Goal: Check status: Check status

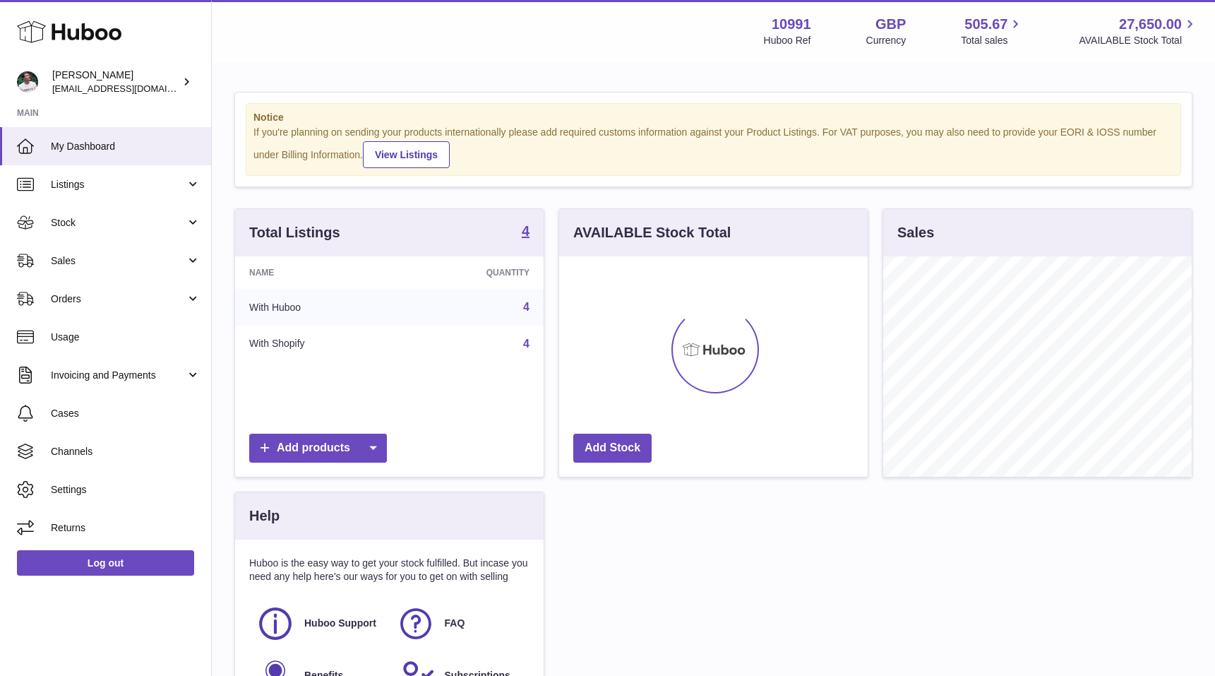
scroll to position [220, 309]
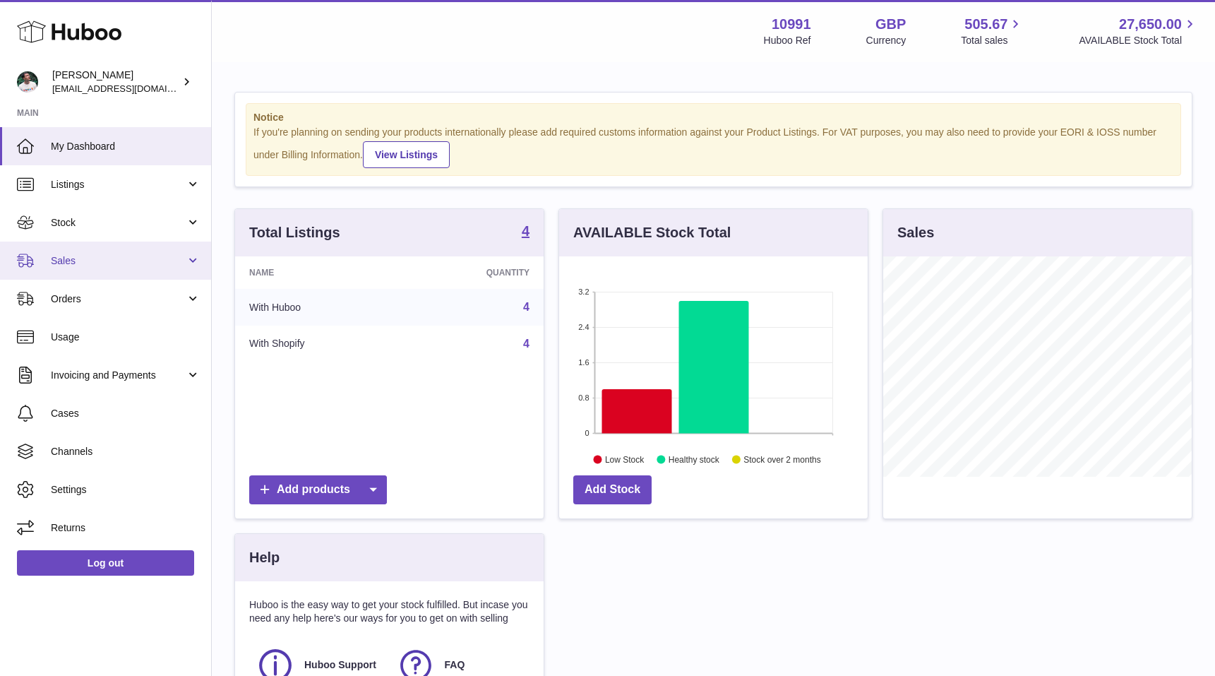
click at [65, 266] on span "Sales" at bounding box center [118, 260] width 135 height 13
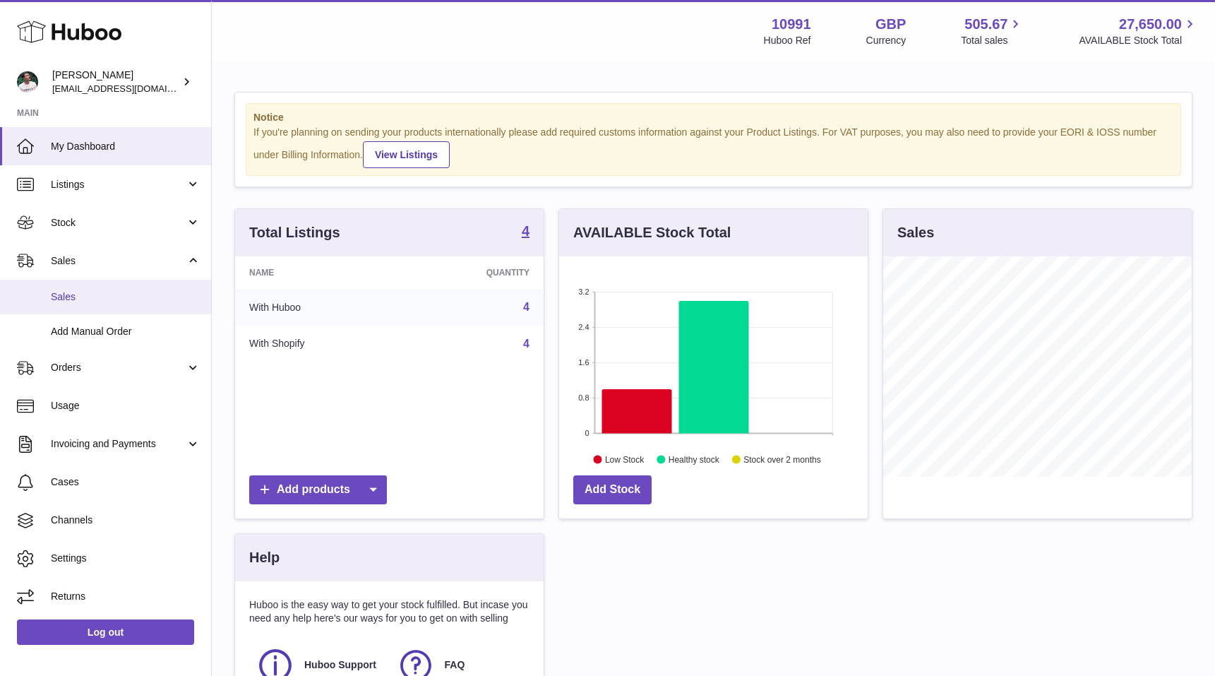
click at [78, 298] on span "Sales" at bounding box center [126, 296] width 150 height 13
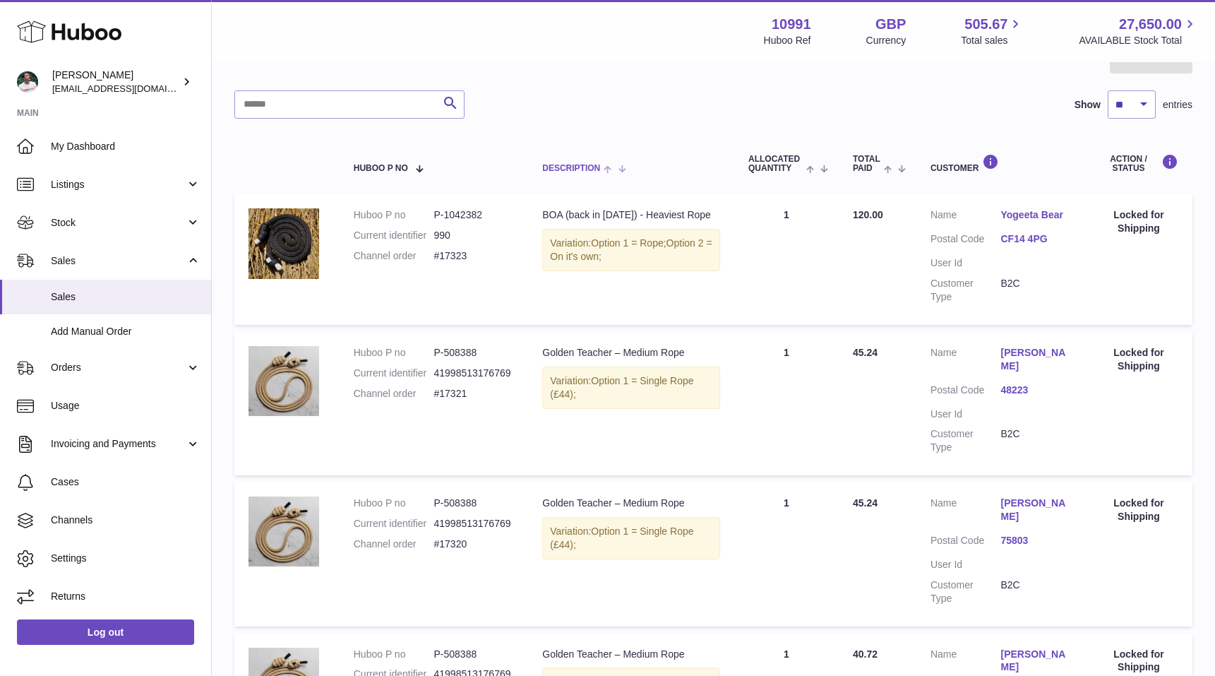
scroll to position [25, 0]
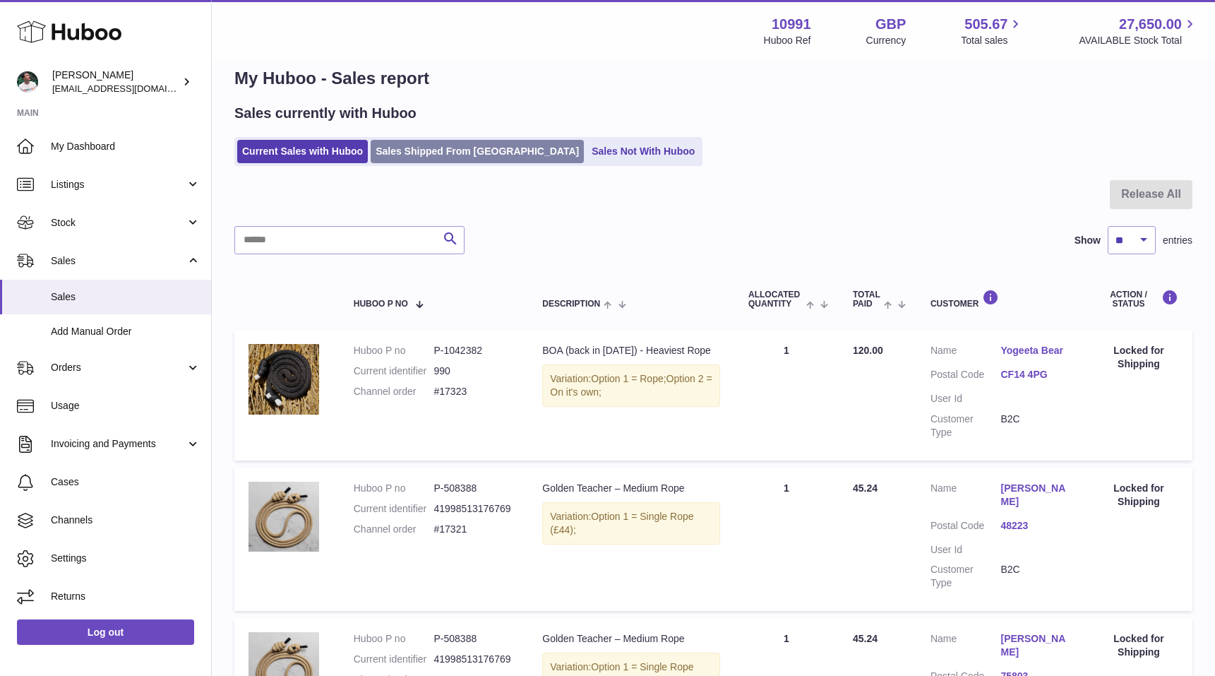
click at [470, 153] on link "Sales Shipped From [GEOGRAPHIC_DATA]" at bounding box center [477, 151] width 213 height 23
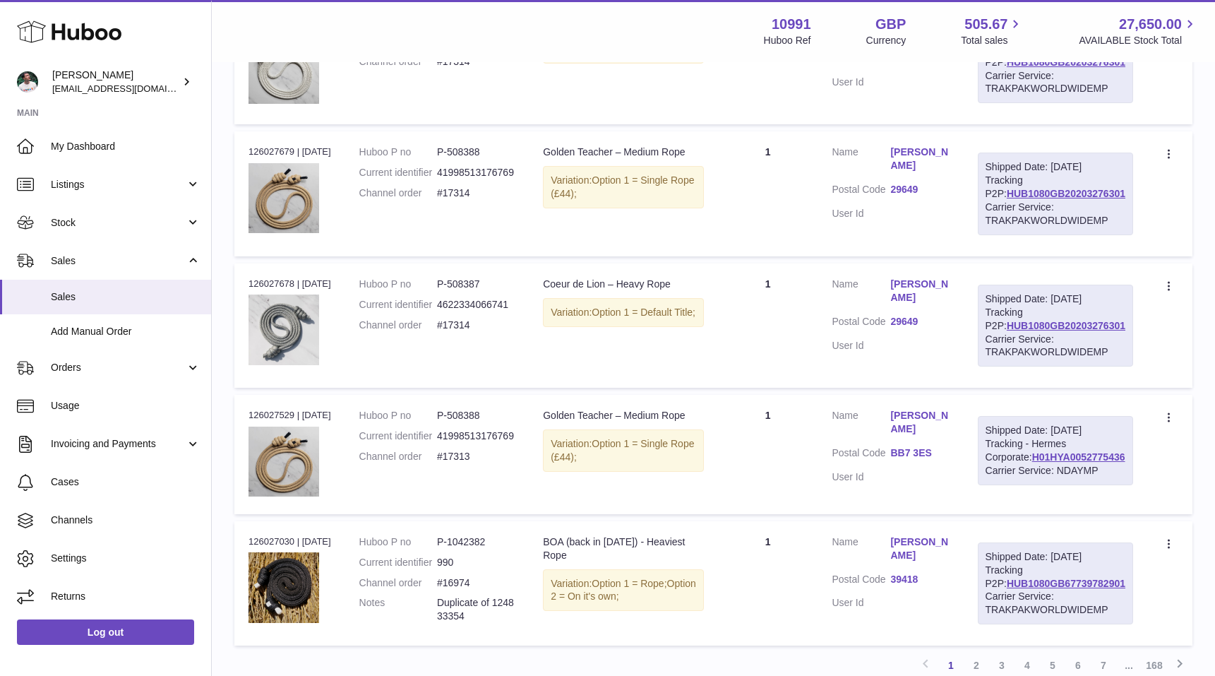
scroll to position [1123, 0]
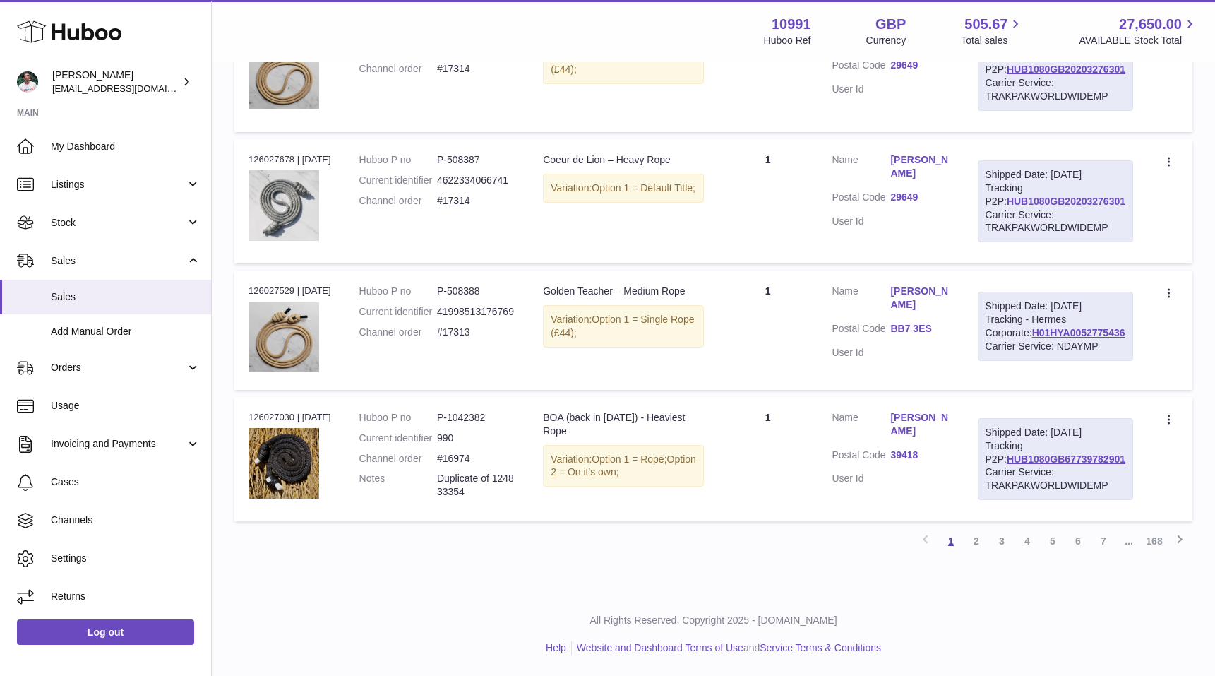
click at [952, 542] on link "1" at bounding box center [951, 540] width 25 height 25
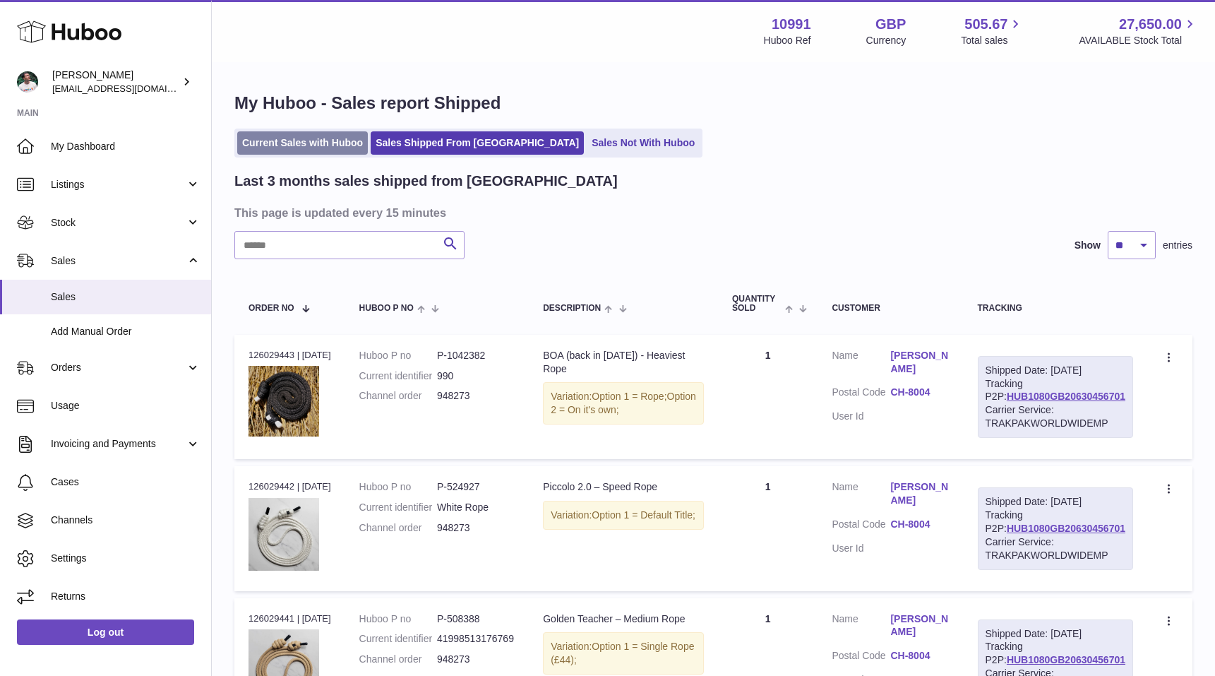
click at [306, 139] on link "Current Sales with Huboo" at bounding box center [302, 142] width 131 height 23
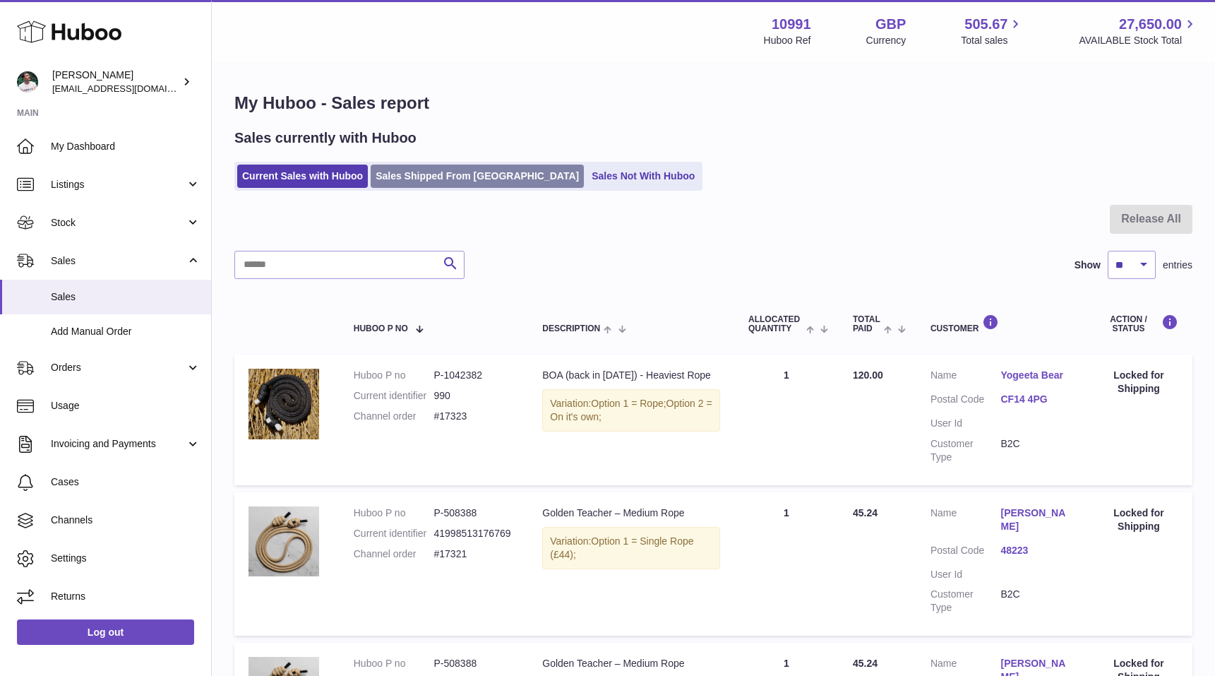
click at [403, 171] on link "Sales Shipped From [GEOGRAPHIC_DATA]" at bounding box center [477, 176] width 213 height 23
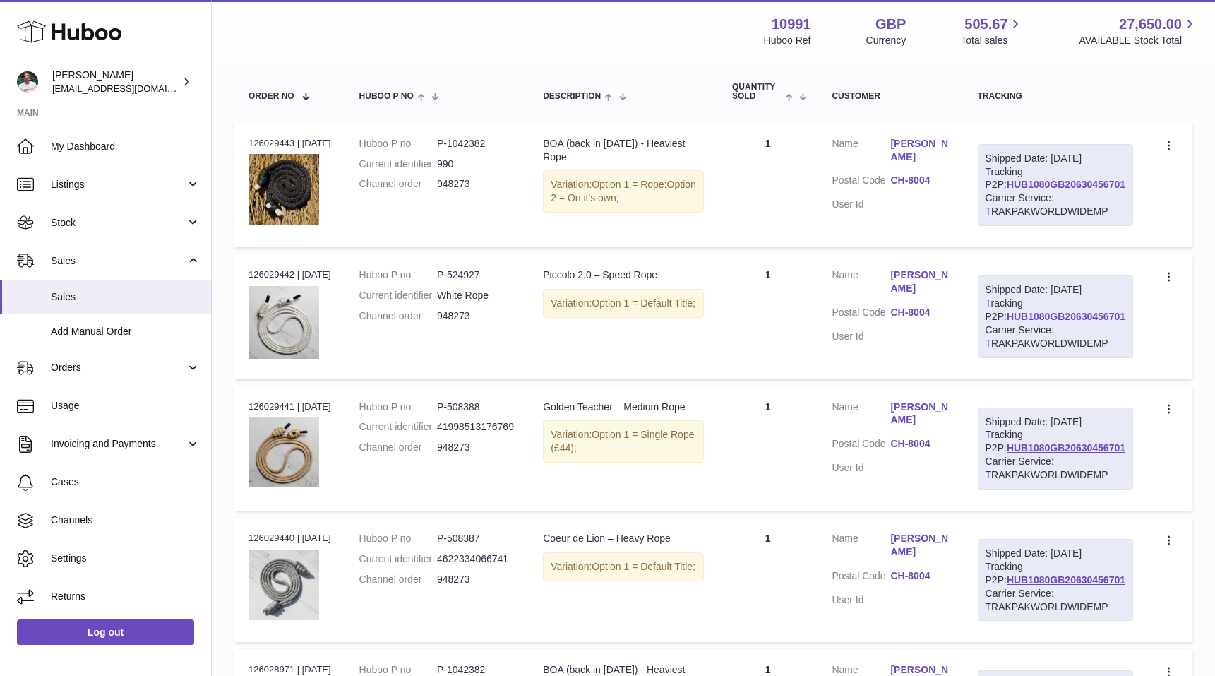
scroll to position [265, 0]
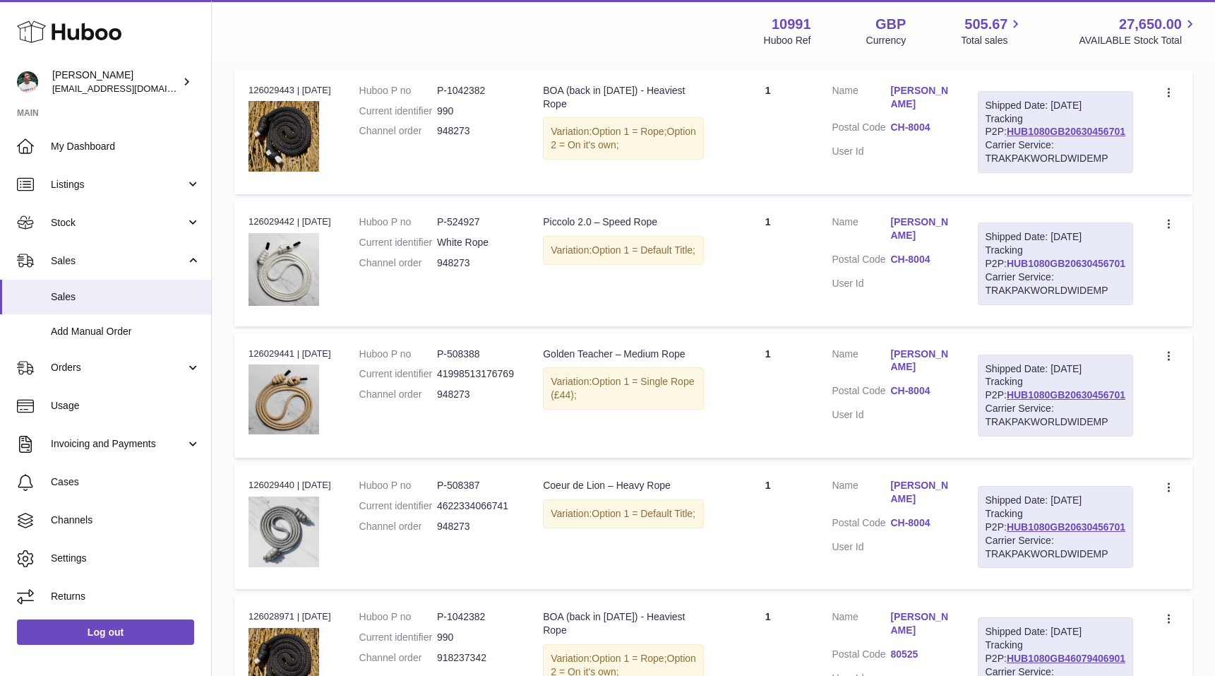
click at [1068, 261] on link "HUB1080GB20630456701" at bounding box center [1066, 263] width 119 height 11
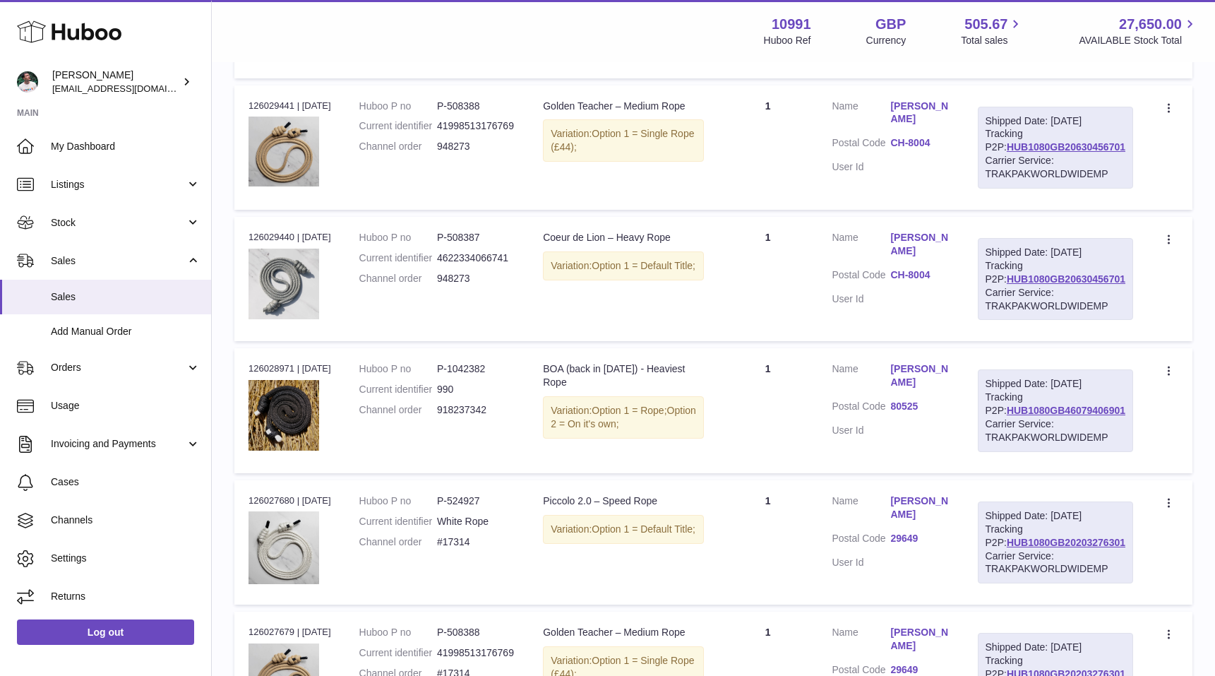
scroll to position [717, 0]
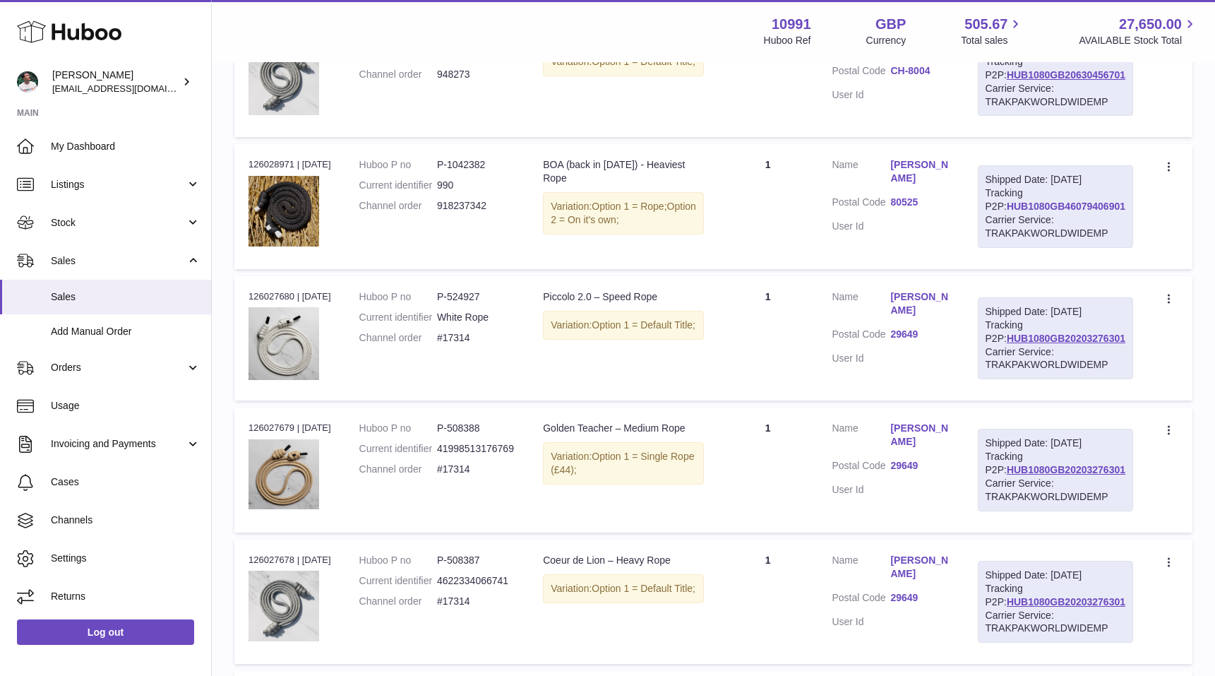
click at [1042, 205] on link "HUB1080GB46079406901" at bounding box center [1066, 206] width 119 height 11
